Goal: Communication & Community: Answer question/provide support

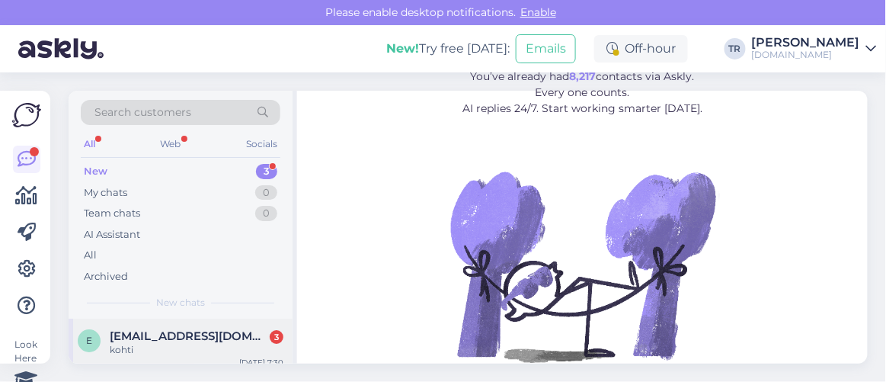
click at [196, 325] on div "E [EMAIL_ADDRESS][DOMAIN_NAME] 3 kohti [DATE] 7:30" at bounding box center [181, 345] width 224 height 55
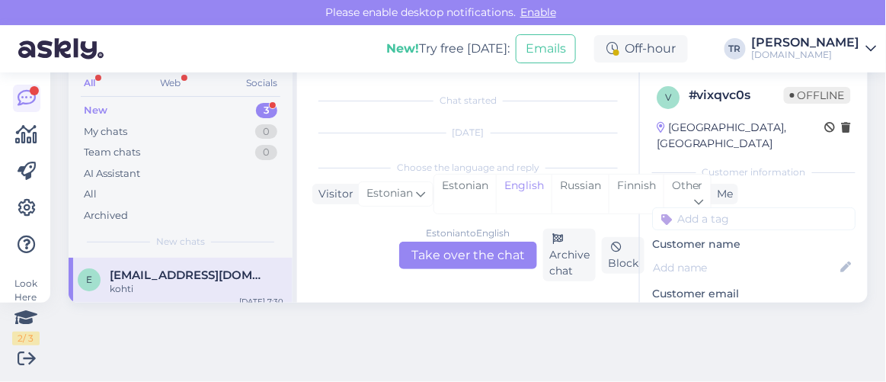
scroll to position [194, 0]
click at [471, 193] on div "Estonian" at bounding box center [465, 193] width 62 height 39
click at [473, 260] on div "Estonian to Estonian Take over the chat" at bounding box center [468, 255] width 138 height 27
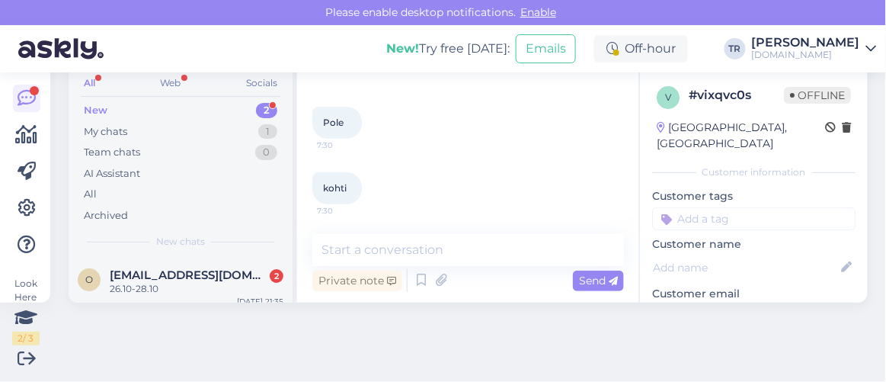
scroll to position [60, 0]
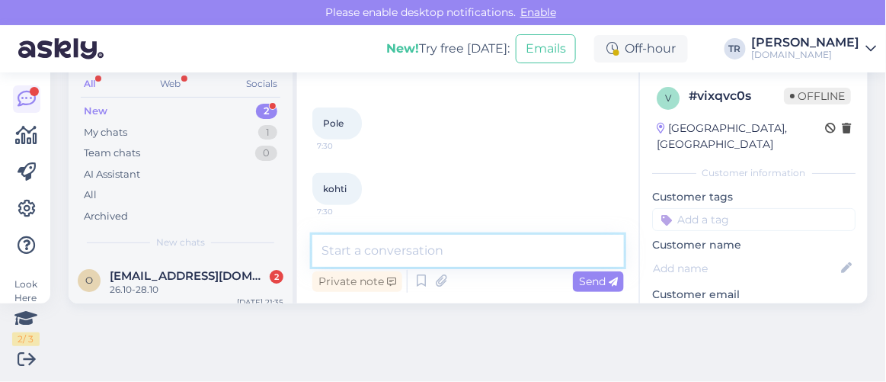
click at [444, 248] on textarea at bounding box center [468, 251] width 312 height 32
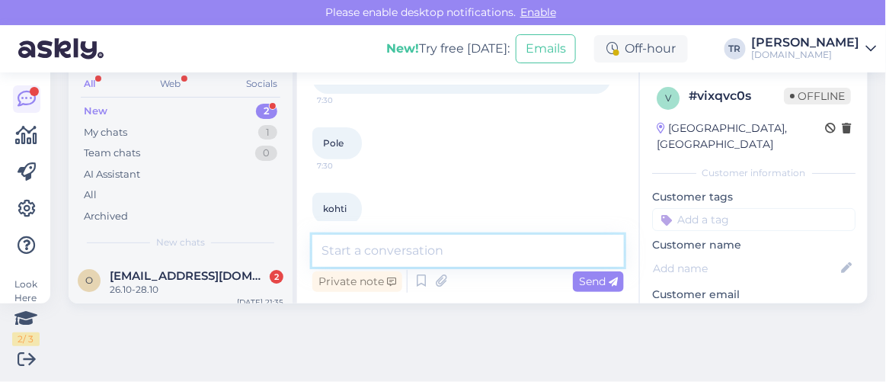
scroll to position [124, 0]
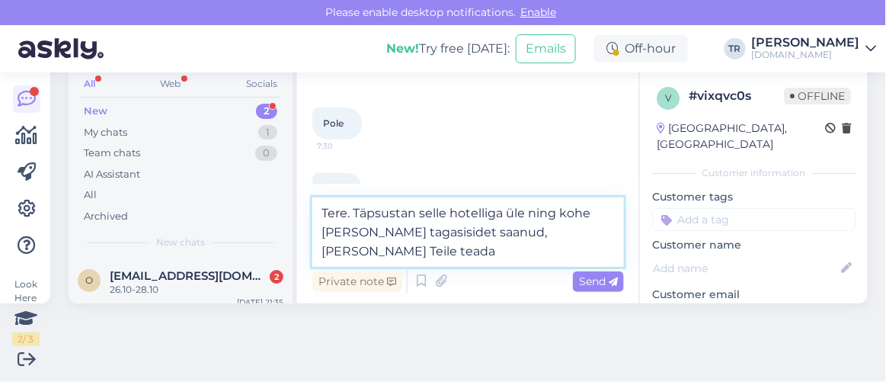
type textarea "Tere. Täpsustan selle hotelliga üle ning kohe kui olen tagasisidet saanud, anna…"
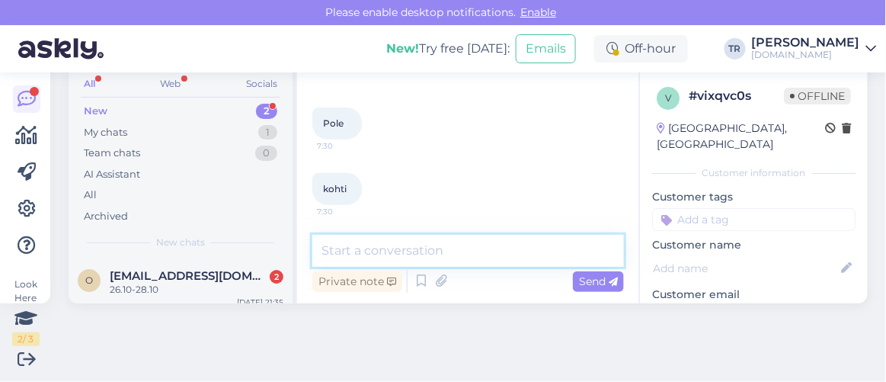
scroll to position [61, 0]
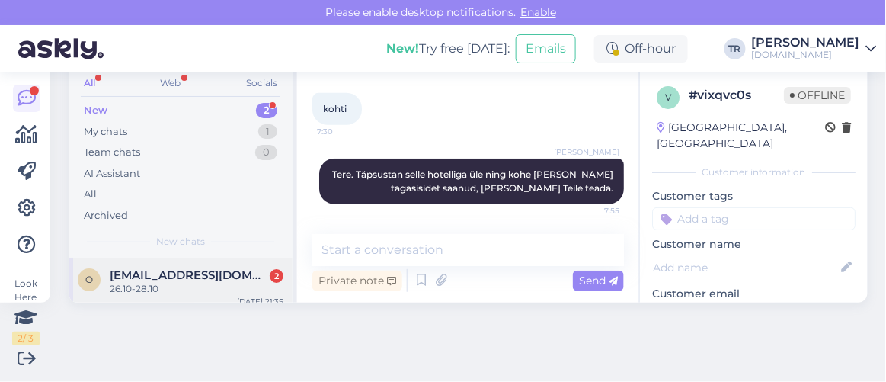
click at [207, 272] on span "Oksana.pozdnjakova@gmail.com" at bounding box center [189, 275] width 158 height 14
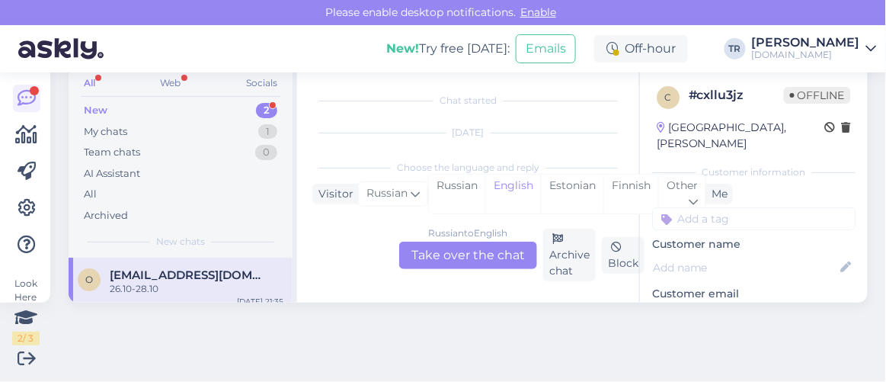
scroll to position [731, 0]
click at [604, 193] on div "Finnish" at bounding box center [630, 193] width 55 height 39
click at [576, 194] on div "Estonian" at bounding box center [572, 193] width 62 height 39
click at [479, 259] on div "Russian to Estonian Take over the chat" at bounding box center [468, 255] width 138 height 27
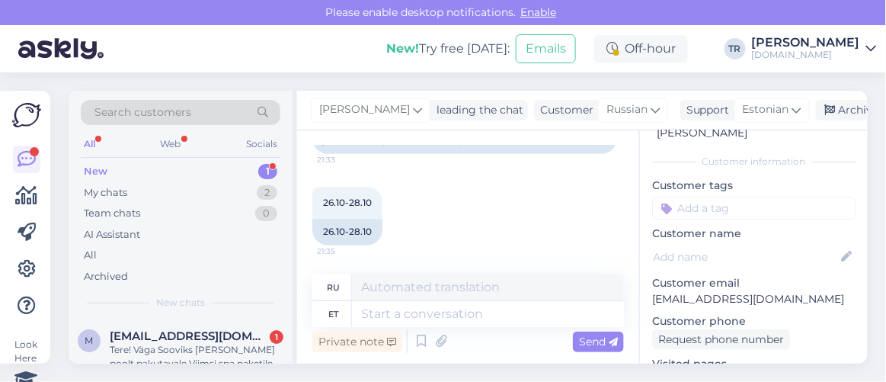
scroll to position [138, 0]
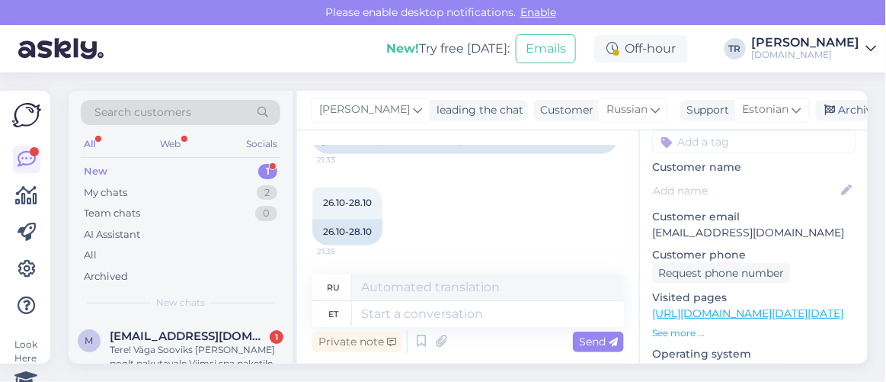
click at [739, 305] on div "Visited pages https://hookusbookus.com/ru/booking-step-1;dateArrival=2025-09-25…" at bounding box center [753, 314] width 203 height 50
click at [734, 306] on link "https://hookusbookus.com/ru/booking-step-1;dateArrival=2025-09-25;dateDeparture…" at bounding box center [747, 313] width 191 height 14
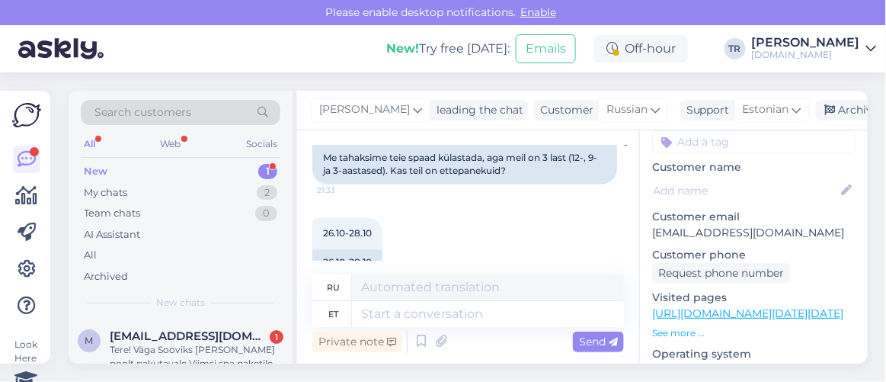
scroll to position [706, 0]
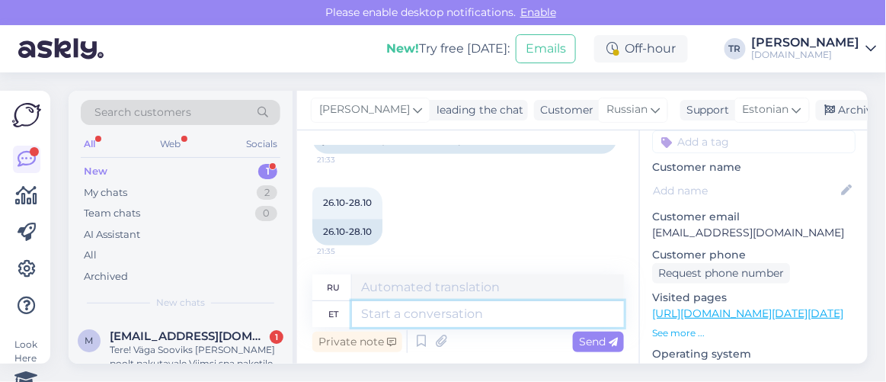
click at [451, 306] on textarea at bounding box center [488, 314] width 272 height 26
type textarea "Tere"
type textarea "Привет"
type textarea "T"
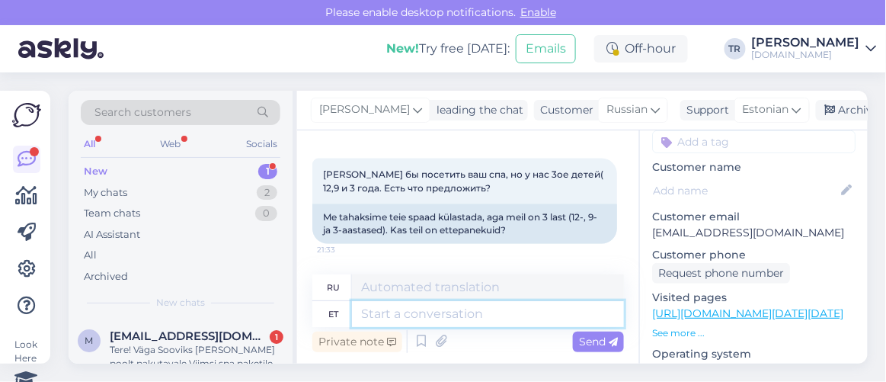
scroll to position [499, 0]
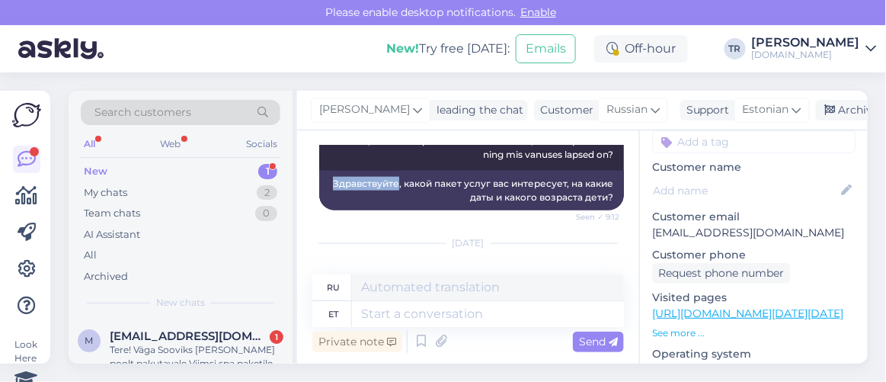
drag, startPoint x: 344, startPoint y: 182, endPoint x: 408, endPoint y: 183, distance: 64.8
click at [408, 183] on div "Здравствуйте, какой пакет услуг вас интересует, на какие даты и какого возраста…" at bounding box center [471, 191] width 305 height 40
copy div "Здравствуйте"
drag, startPoint x: 337, startPoint y: 323, endPoint x: 383, endPoint y: 317, distance: 46.1
click at [382, 318] on div "et" at bounding box center [468, 314] width 312 height 26
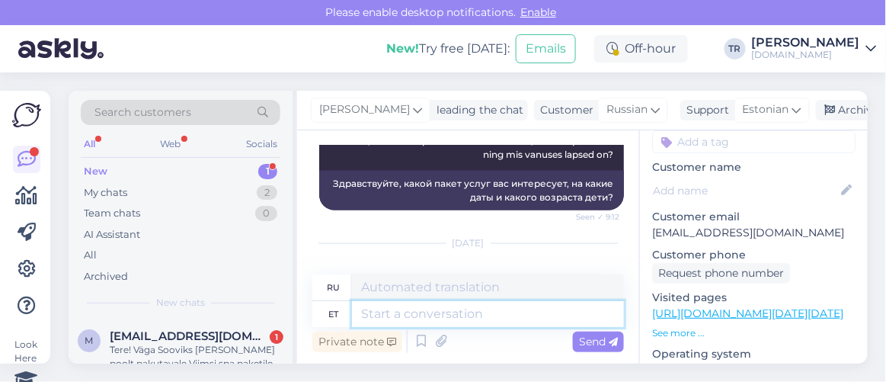
click at [395, 304] on textarea at bounding box center [488, 314] width 272 height 26
paste textarea "Здравствуйте"
drag, startPoint x: 395, startPoint y: 304, endPoint x: 398, endPoint y: 276, distance: 28.4
click at [398, 285] on div "ru et Здравствуйте" at bounding box center [468, 300] width 312 height 53
type textarea "Здравствуйте"
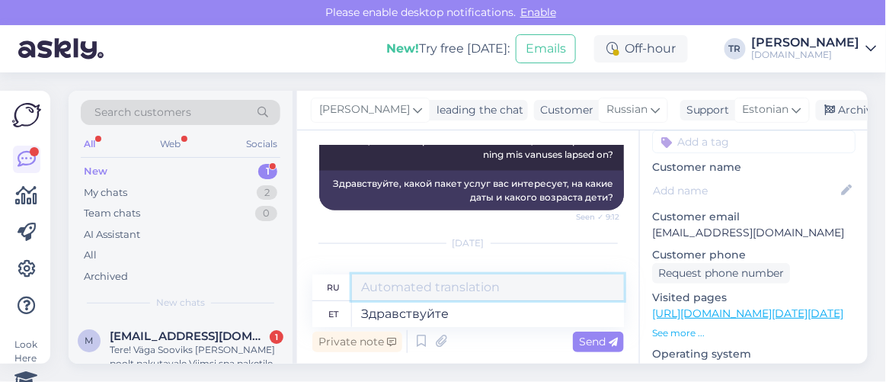
click at [398, 276] on textarea at bounding box center [488, 287] width 272 height 26
type textarea "Привет"
drag, startPoint x: 427, startPoint y: 286, endPoint x: 292, endPoint y: 291, distance: 135.7
click at [292, 291] on div "Search customers All Web Socials New 1 My chats 2 Team chats 0 AI Assistant All…" at bounding box center [468, 227] width 799 height 273
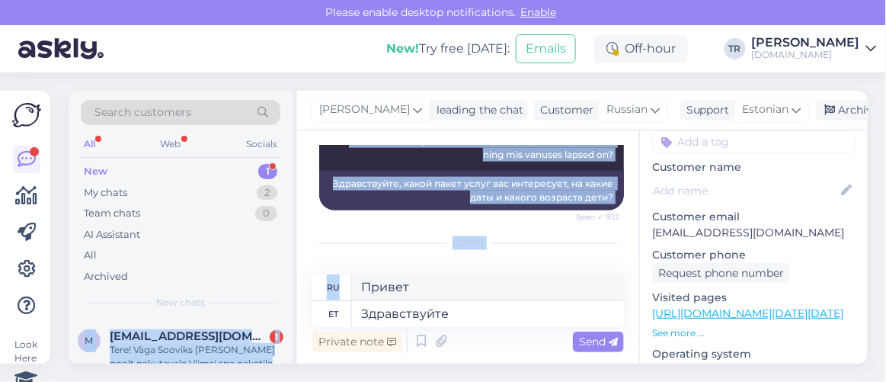
drag, startPoint x: 352, startPoint y: 289, endPoint x: 469, endPoint y: 297, distance: 116.8
click at [427, 294] on div "Search customers All Web Socials New 1 My chats 2 Team chats 0 AI Assistant All…" at bounding box center [468, 227] width 799 height 273
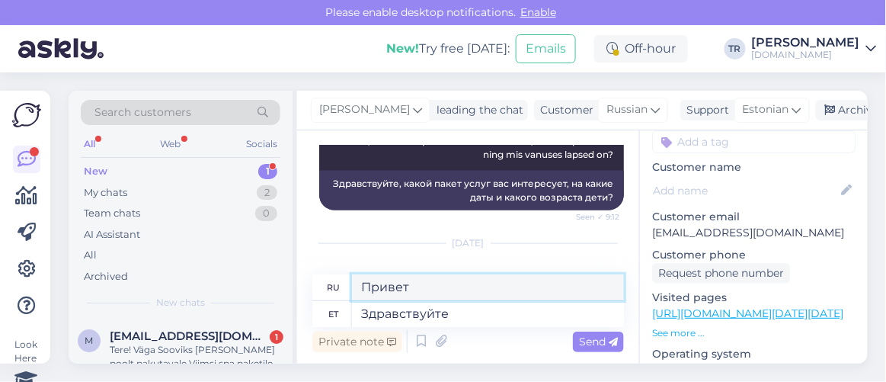
click at [447, 284] on textarea "Привет" at bounding box center [488, 287] width 272 height 26
drag, startPoint x: 421, startPoint y: 291, endPoint x: 248, endPoint y: 292, distance: 172.9
click at [248, 292] on div "Search customers All Web Socials New 1 My chats 2 Team chats 0 AI Assistant All…" at bounding box center [468, 227] width 799 height 273
paste textarea "Здравствуйте"
type textarea "Здравствуйте"
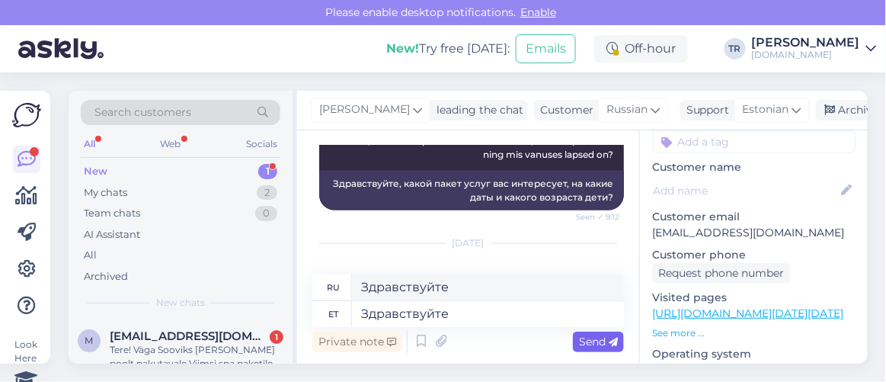
click at [609, 337] on icon at bounding box center [613, 341] width 9 height 9
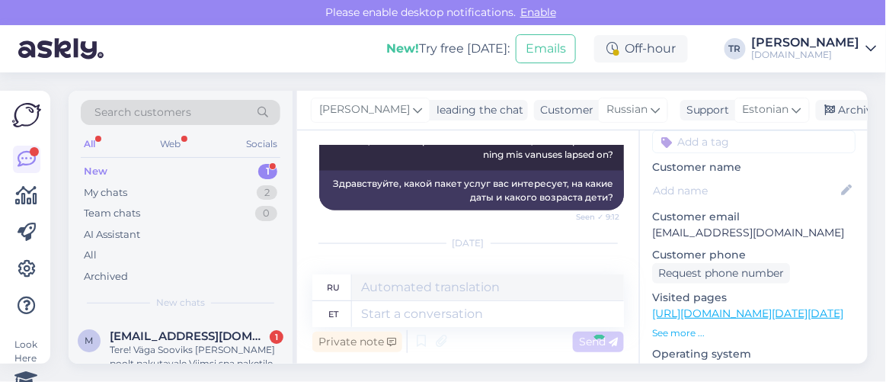
scroll to position [61, 0]
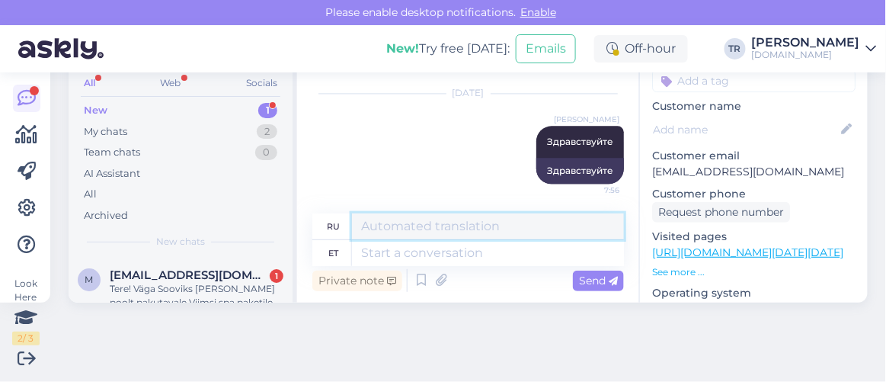
click at [464, 238] on textarea at bounding box center [488, 226] width 272 height 26
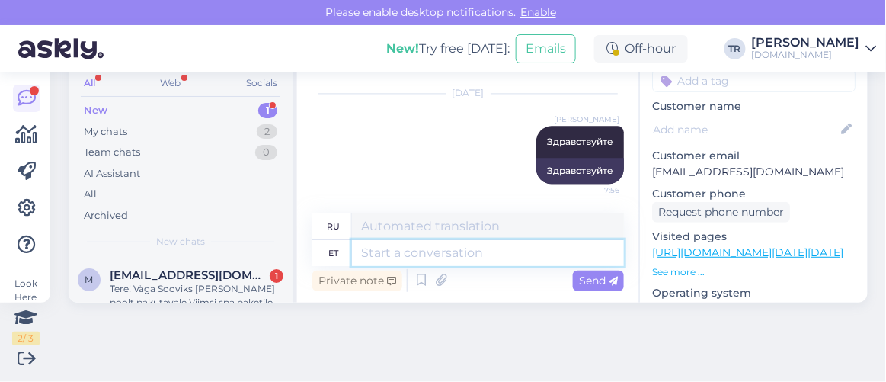
click at [464, 251] on textarea at bounding box center [488, 253] width 272 height 26
type textarea "Kas so"
type textarea "Является"
type textarea "Kas soovite"
type textarea "Вы хотите"
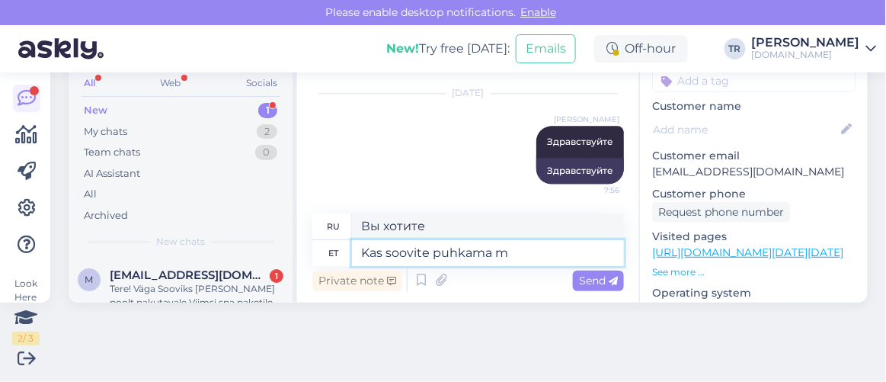
type textarea "Kas soovite puhkama mi"
type textarea "Хотите отдохнуть?"
type textarea "Kas soovite puhkama minna"
type textarea "Хотите поехать в отпуск?"
paste textarea "Hestia Hotel Strand"
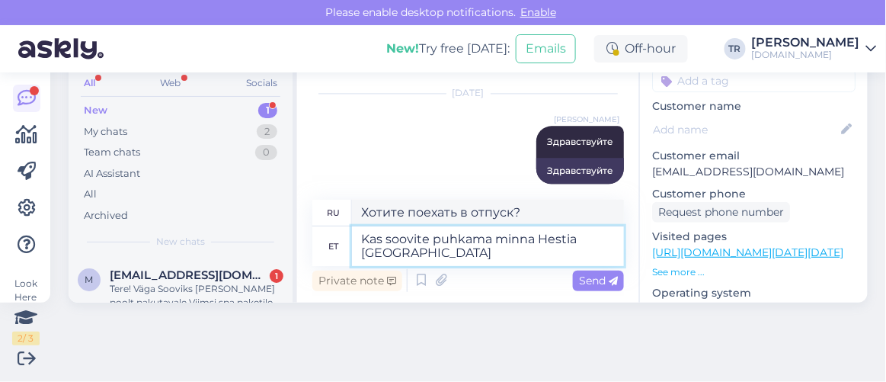
type textarea "Kas soovite puhkama minna Hestia Hotel Strandi"
type textarea "Хотите ли вы отправиться на отдых в отель Hestia Hotel Strand?"
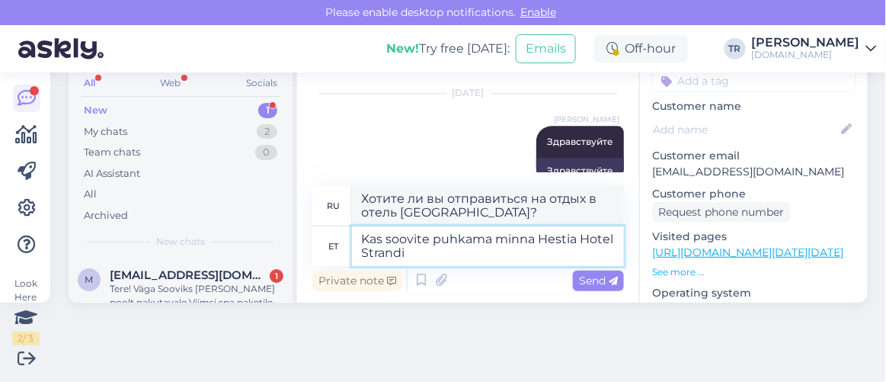
type textarea "Kas soovite puhkama minna Hestia Hotel Strandi?"
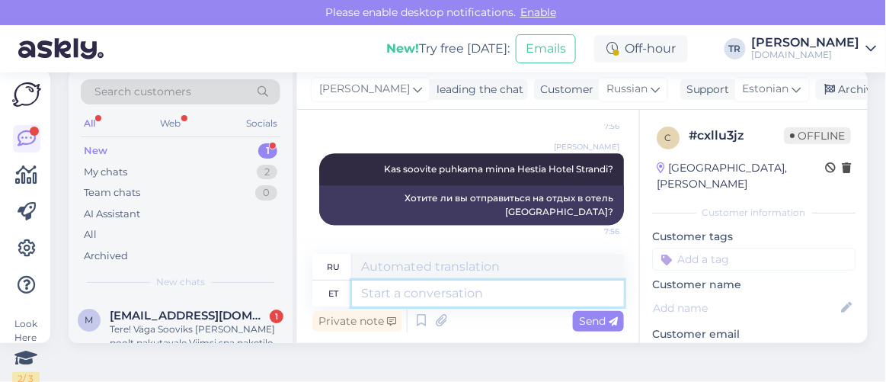
scroll to position [0, 0]
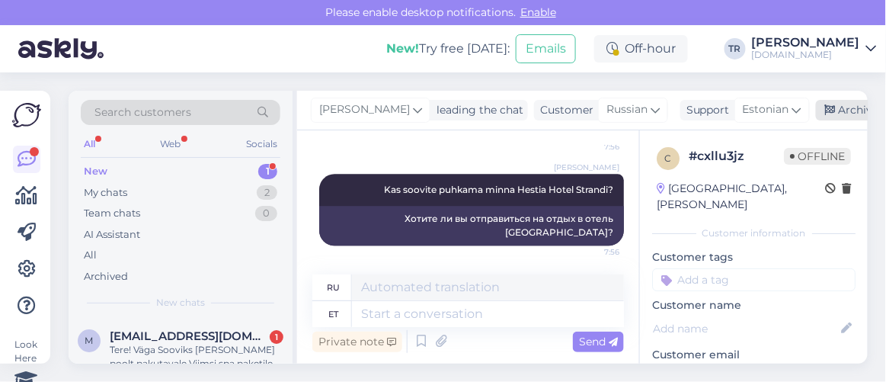
click at [832, 109] on div "Archive chat" at bounding box center [864, 110] width 96 height 21
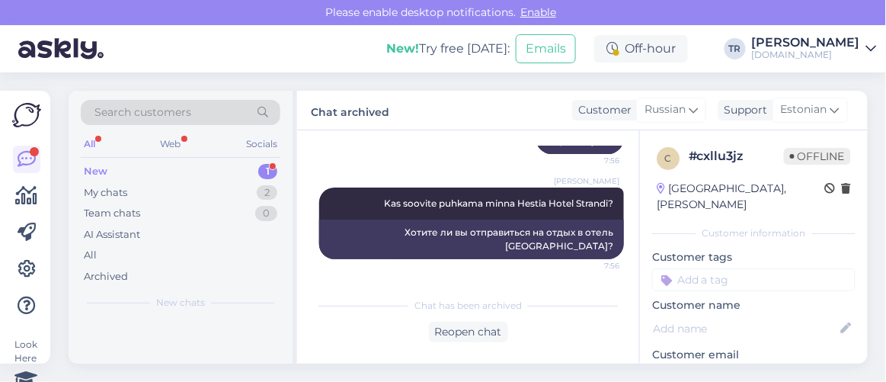
scroll to position [920, 0]
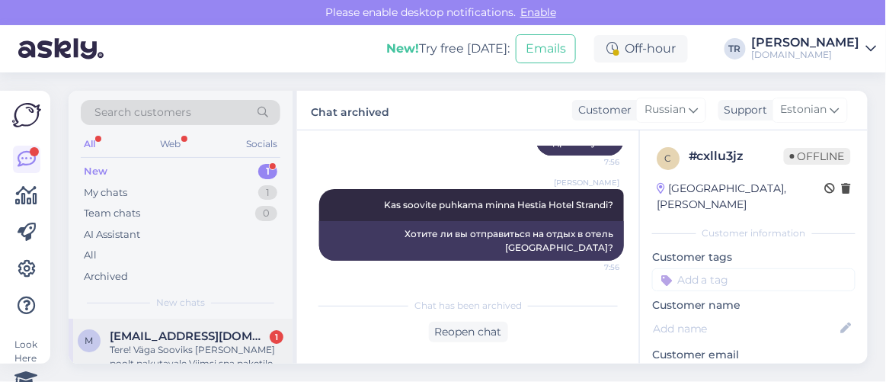
click at [162, 340] on span "meriliis.rumvolt@gmail.com" at bounding box center [189, 336] width 158 height 14
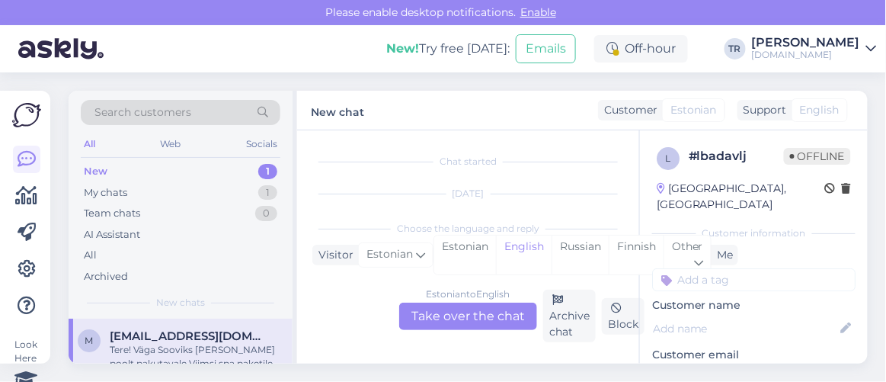
scroll to position [61, 0]
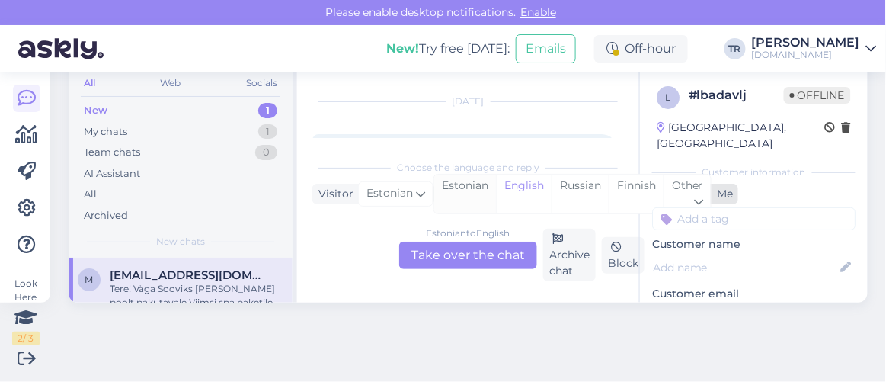
click at [469, 187] on div "Estonian" at bounding box center [465, 193] width 62 height 39
click at [467, 248] on div "Estonian to Estonian Take over the chat" at bounding box center [468, 255] width 138 height 27
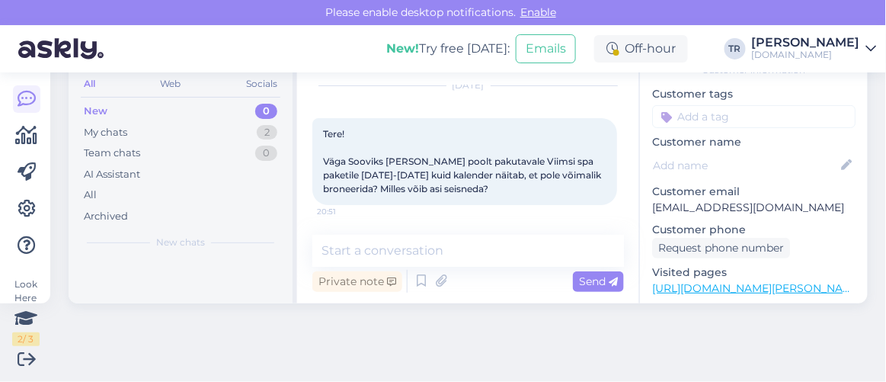
scroll to position [138, 0]
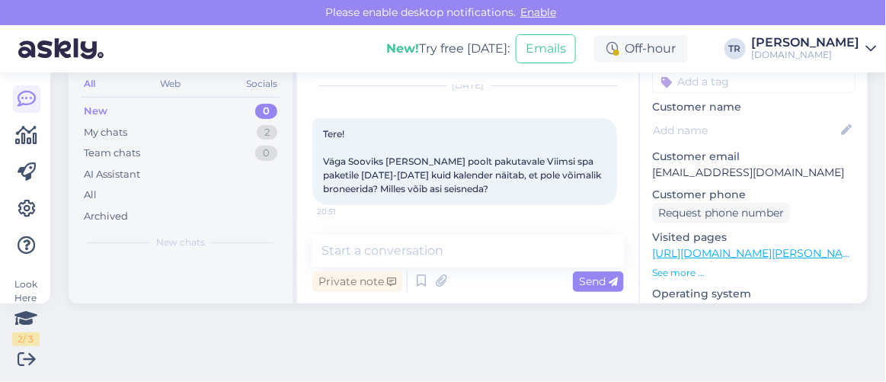
click at [763, 242] on div "Visited pages https://hookusbookus.com/et/hotellid-spaad/viimsi-spa/spaapuhkus-…" at bounding box center [753, 254] width 203 height 50
click at [763, 246] on link "https://hookusbookus.com/et/hotellid-spaad/viimsi-spa/spaapuhkus-viimsi-spa-s-u…" at bounding box center [793, 253] width 282 height 14
click at [414, 258] on textarea at bounding box center [468, 251] width 312 height 32
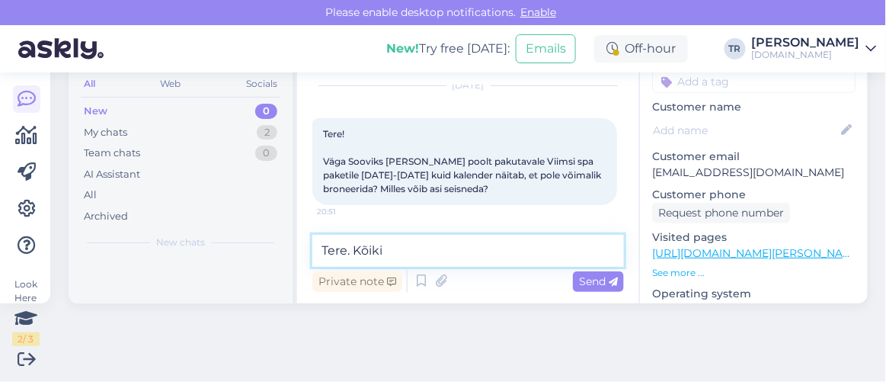
paste textarea "Viimsi SPA"
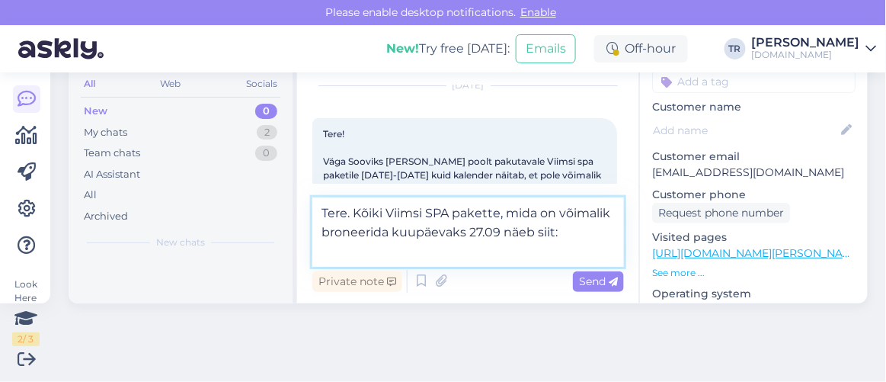
paste textarea "https://hookusbookus.com/et/hotellid-spaad/viimsi-spa;dateArrival=2025-09-27;da…"
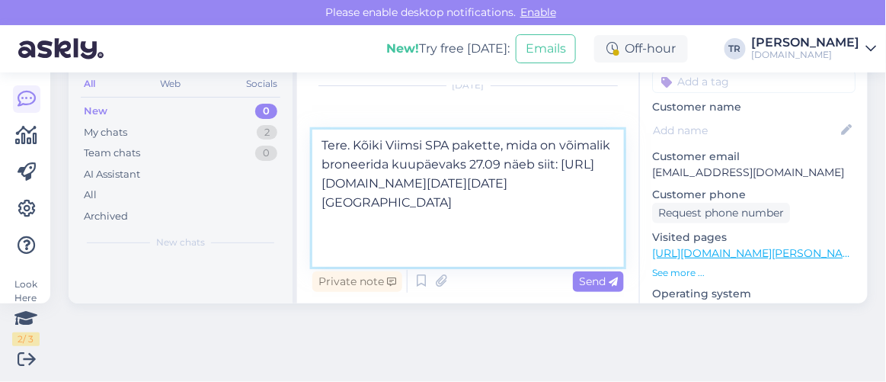
scroll to position [248, 0]
type textarea "Tere. Kõiki Viimsi SPA pakette, mida on võimalik broneerida kuupäevaks 27.09 nä…"
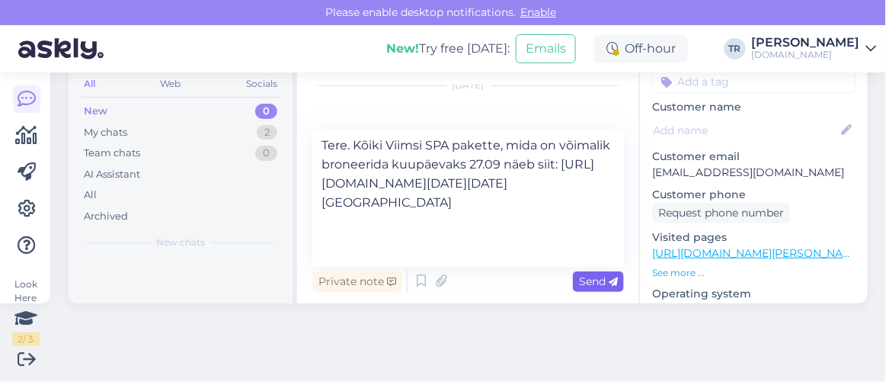
click at [591, 279] on span "Send" at bounding box center [598, 281] width 39 height 14
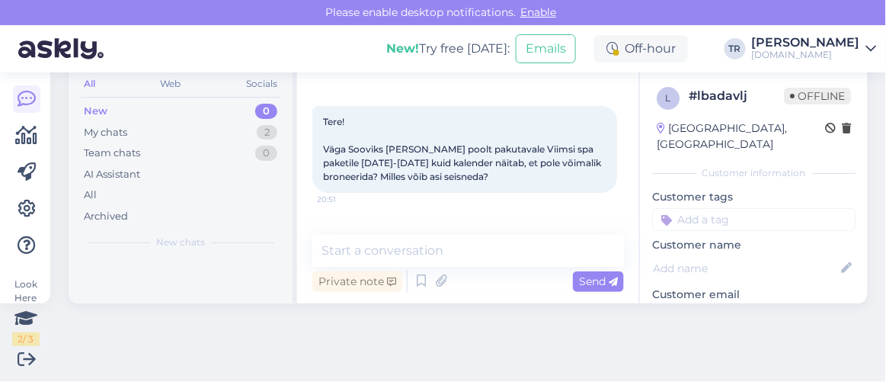
scroll to position [337, 0]
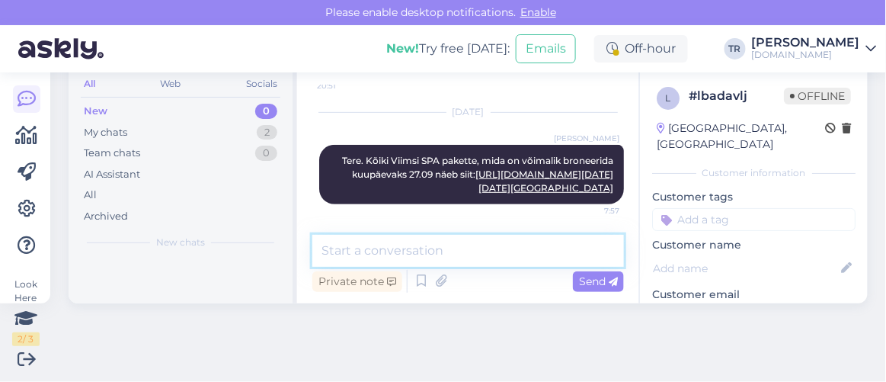
click at [505, 254] on textarea at bounding box center [468, 251] width 312 height 32
type textarea "Kas saan veel abiks olla?"
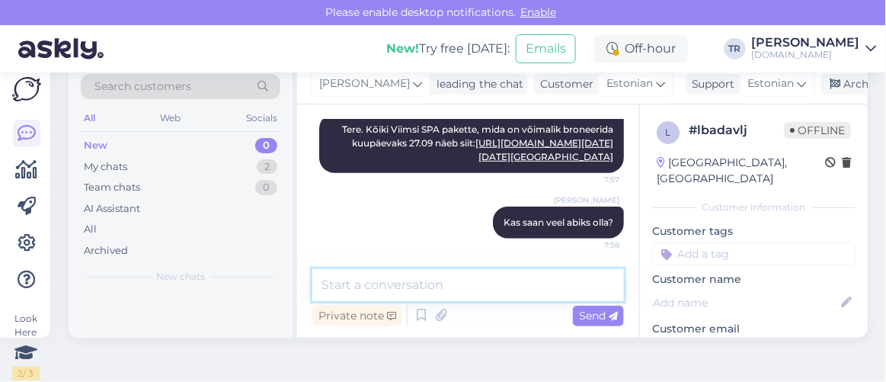
scroll to position [0, 0]
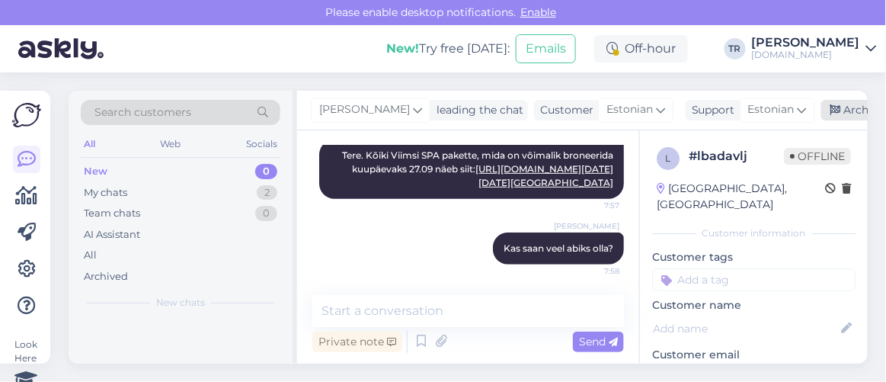
click at [830, 115] on icon at bounding box center [835, 110] width 11 height 11
